Goal: Transaction & Acquisition: Book appointment/travel/reservation

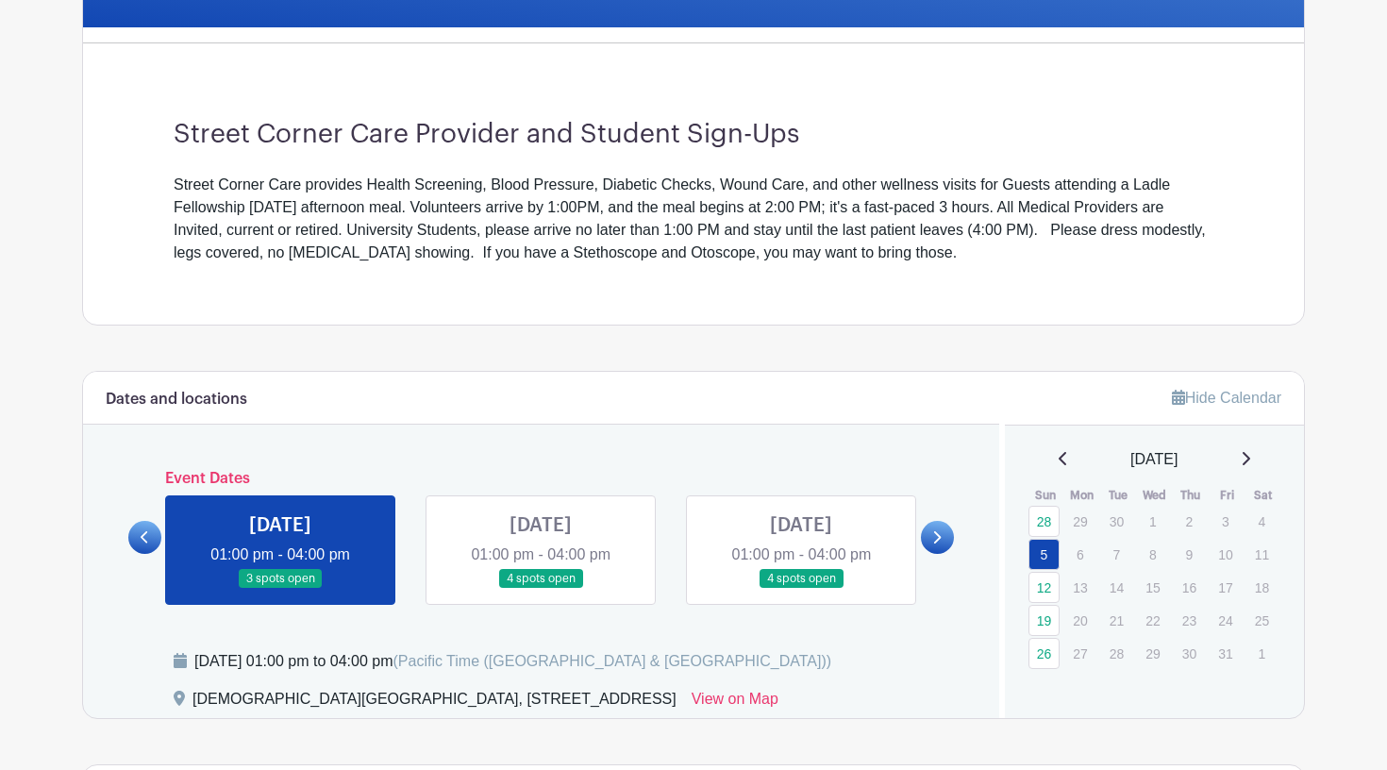
scroll to position [468, 0]
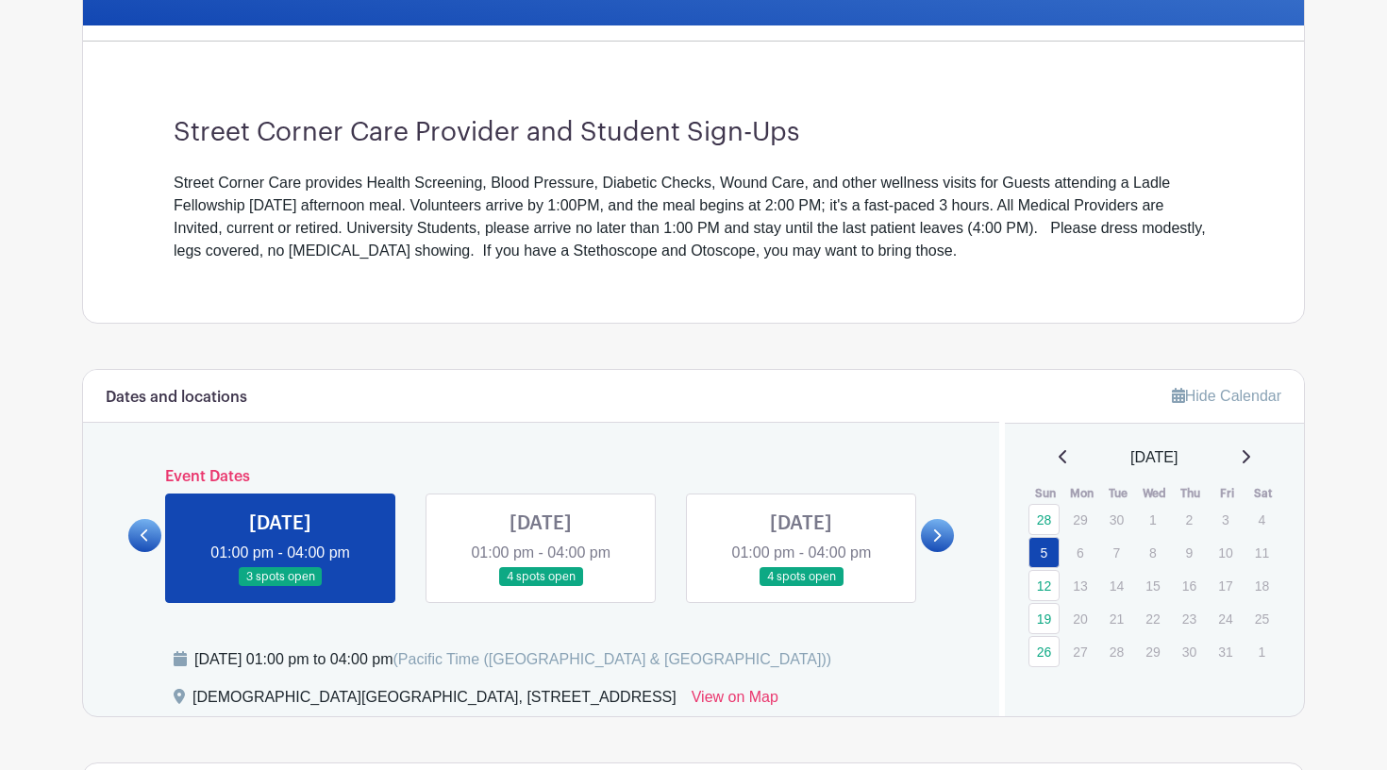
click at [1250, 457] on icon at bounding box center [1247, 456] width 8 height 13
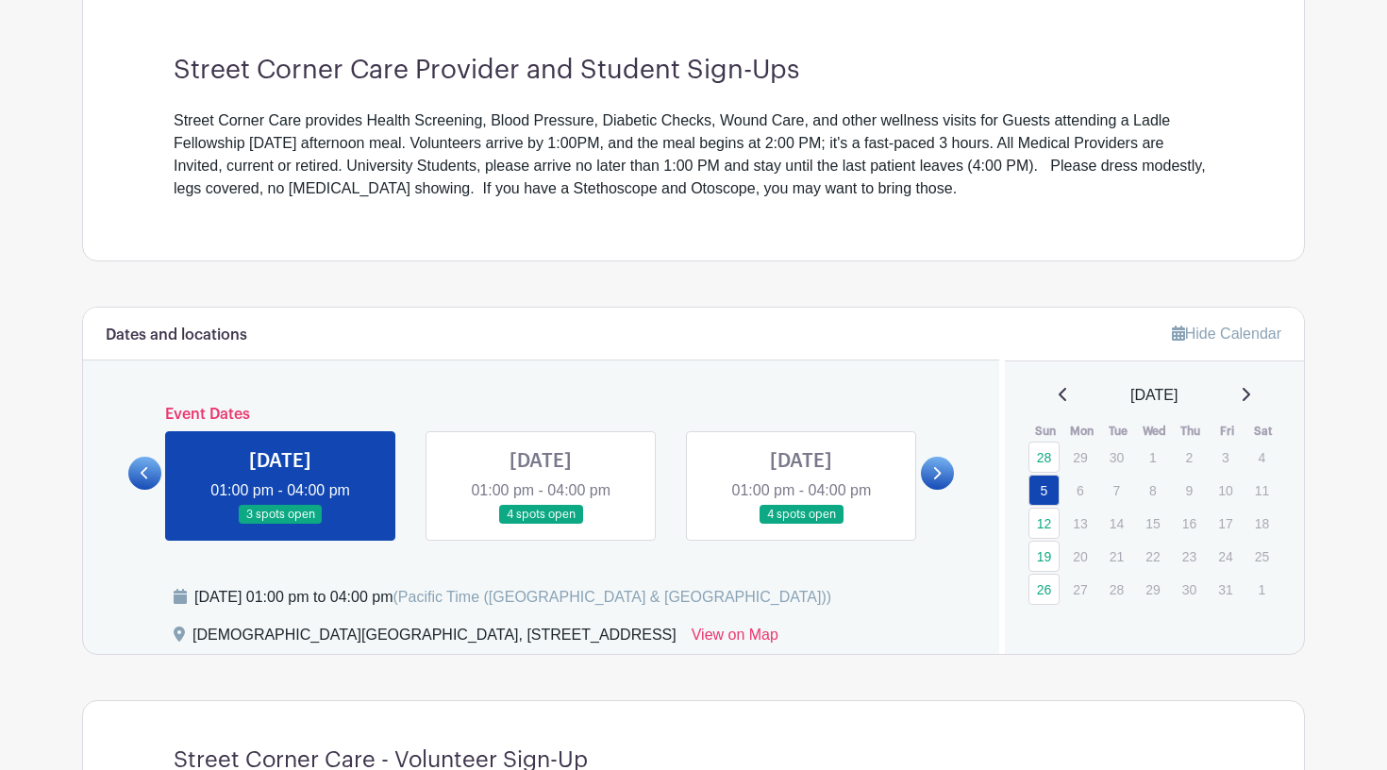
scroll to position [534, 0]
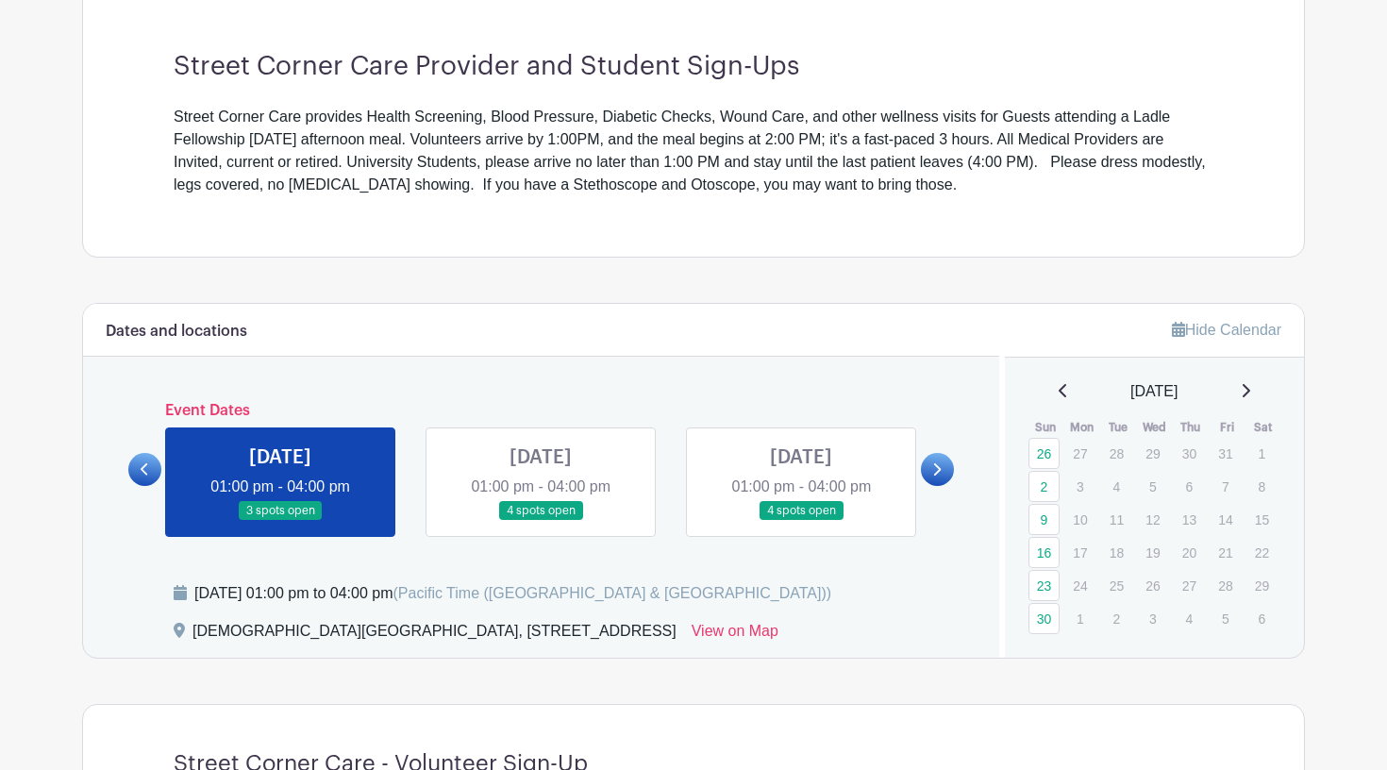
click at [1250, 384] on icon at bounding box center [1245, 390] width 9 height 15
click at [1250, 383] on icon at bounding box center [1245, 390] width 9 height 15
click at [1250, 385] on icon at bounding box center [1247, 390] width 8 height 13
click at [1060, 389] on icon at bounding box center [1063, 390] width 9 height 15
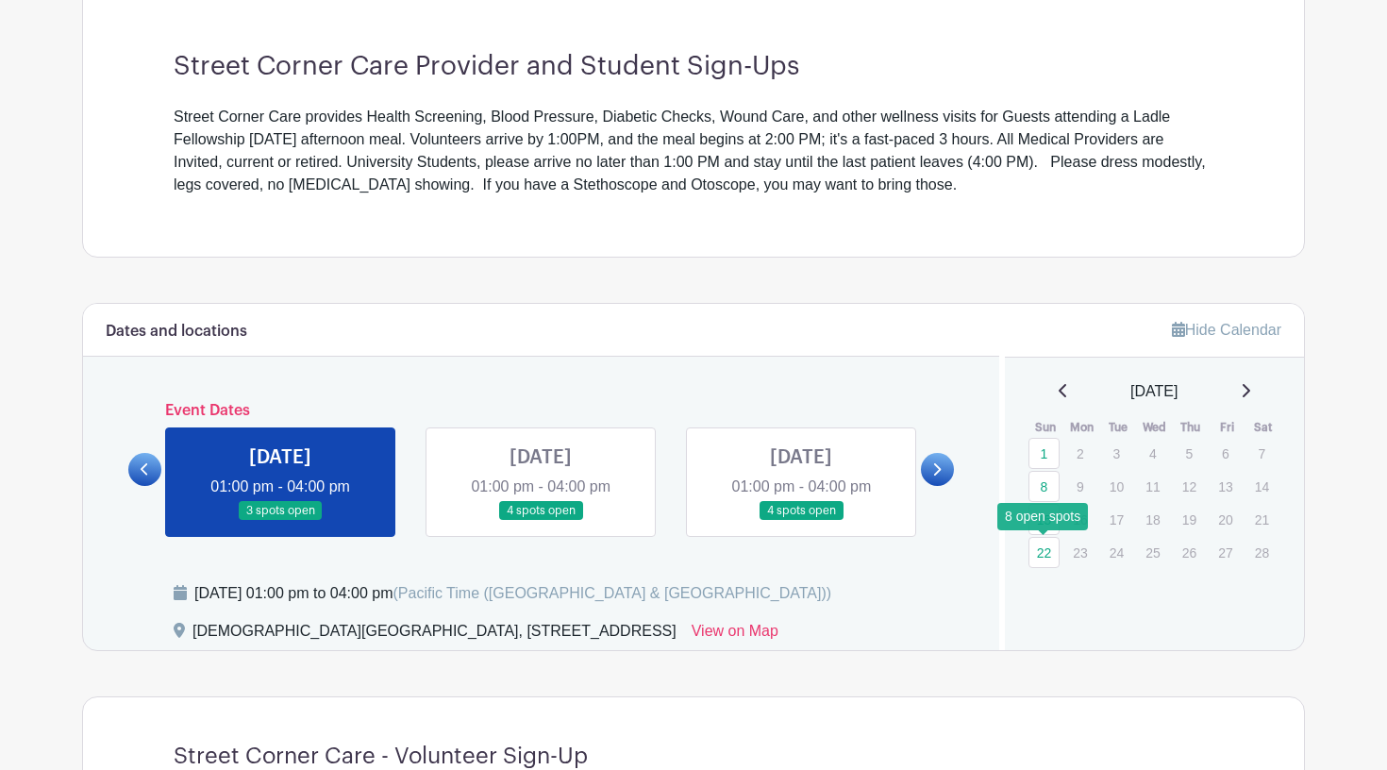
click at [1032, 553] on link "22" at bounding box center [1043, 552] width 31 height 31
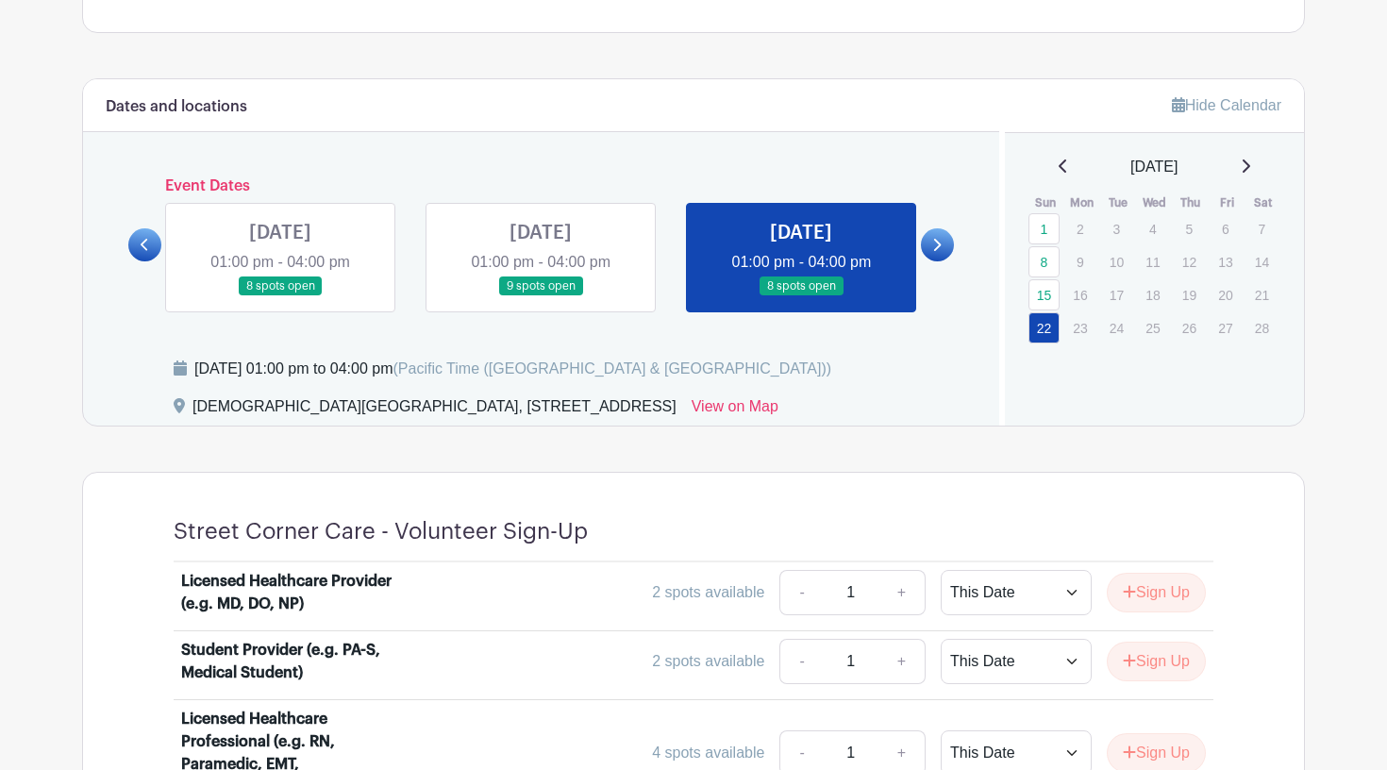
scroll to position [660, 0]
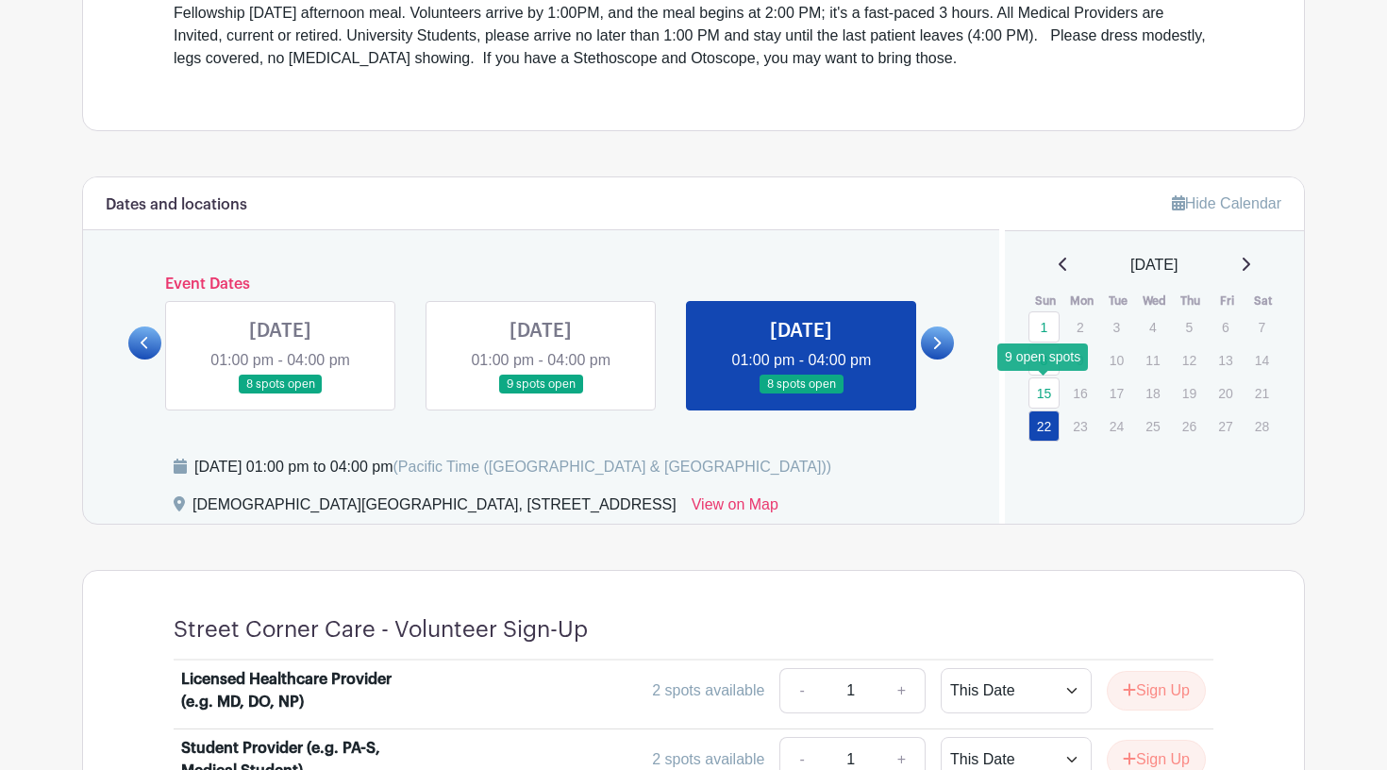
click at [1047, 390] on link "15" at bounding box center [1043, 392] width 31 height 31
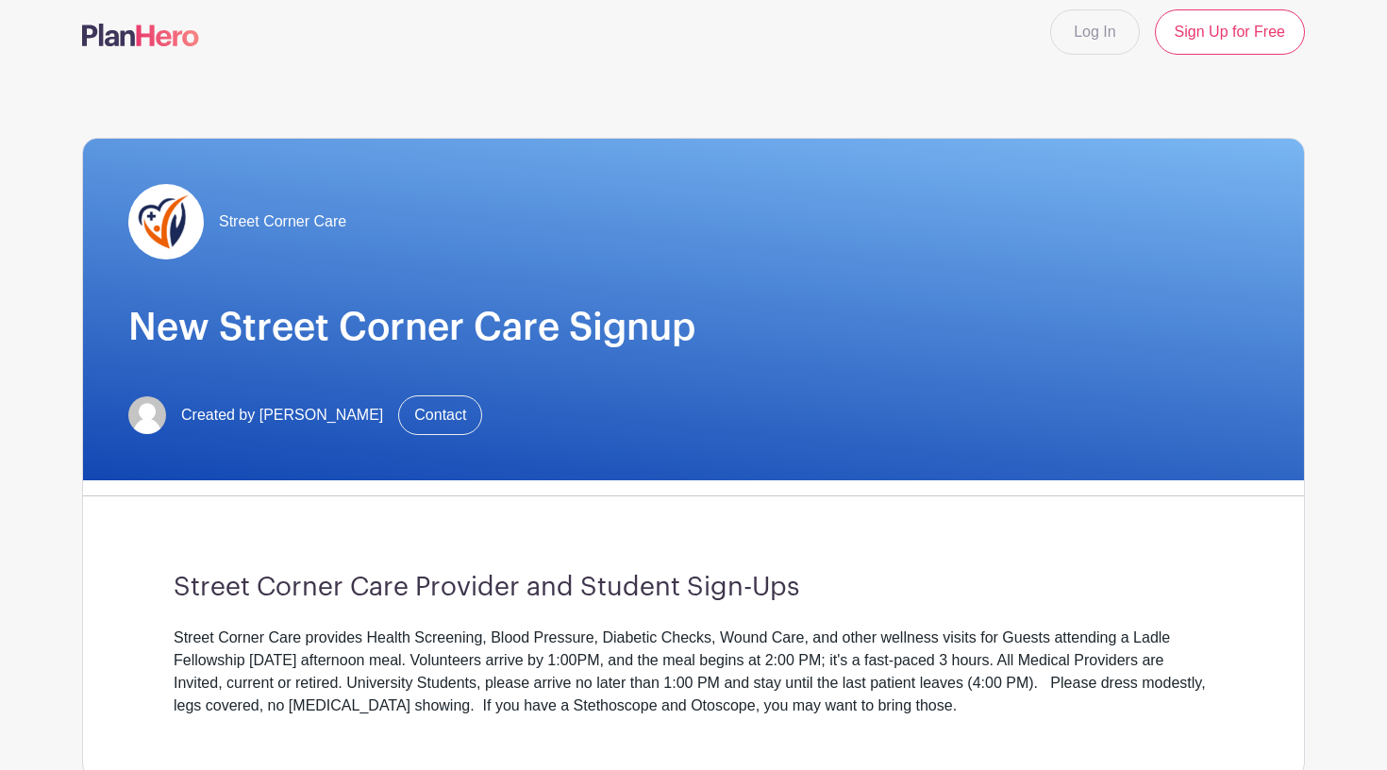
scroll to position [14, 0]
